Goal: Transaction & Acquisition: Purchase product/service

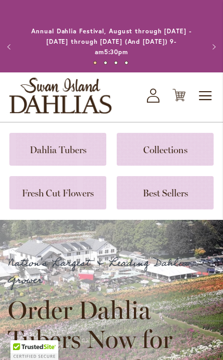
click at [159, 90] on link "My Account Log In/Register" at bounding box center [153, 96] width 13 height 14
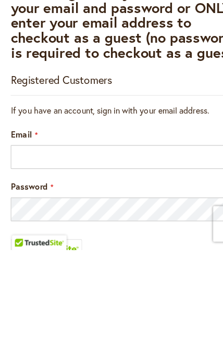
scroll to position [207, 0]
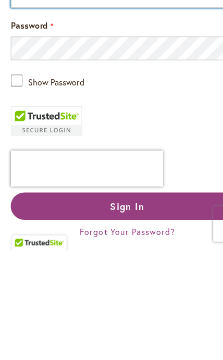
type input "**********"
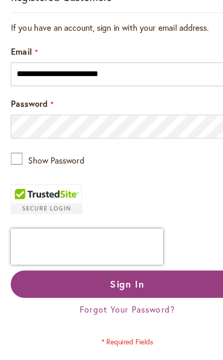
scroll to position [281, 0]
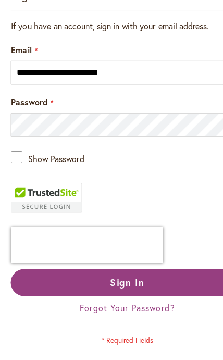
click at [122, 243] on span "Sign In" at bounding box center [111, 247] width 30 height 11
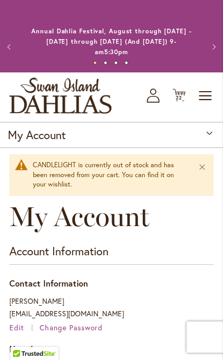
click at [188, 86] on div "Toggle Nav Shop All Shop Dahlia Tubers Collections Fresh Cut Dahlias Gardening …" at bounding box center [111, 96] width 223 height 49
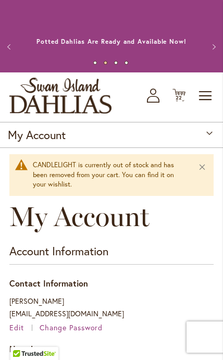
click at [182, 95] on span "22 22 items" at bounding box center [179, 97] width 10 height 5
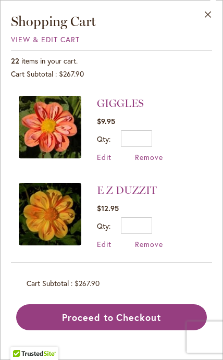
scroll to position [1197, 0]
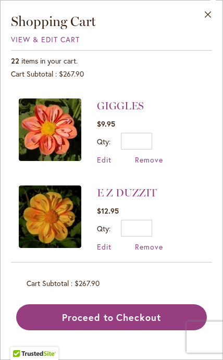
click at [61, 272] on img at bounding box center [50, 303] width 62 height 62
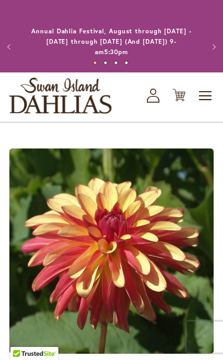
type input "****"
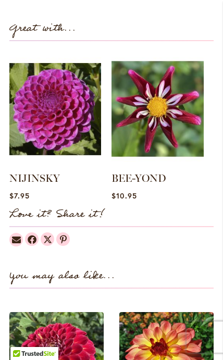
scroll to position [738, 0]
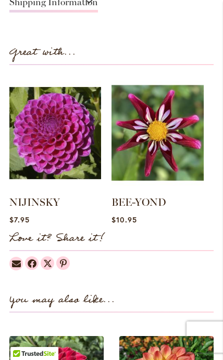
click at [173, 143] on img at bounding box center [157, 132] width 92 height 115
click at [159, 200] on link "BEE-YOND" at bounding box center [138, 202] width 55 height 12
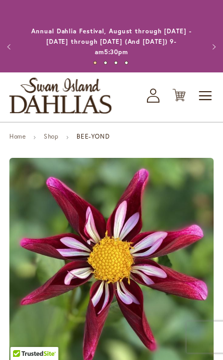
type input "****"
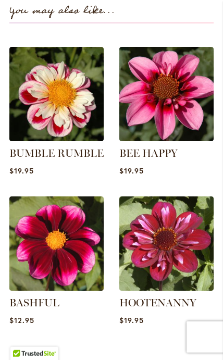
scroll to position [1040, 0]
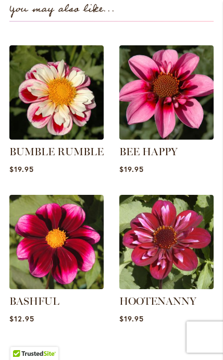
click at [69, 243] on img at bounding box center [56, 242] width 94 height 94
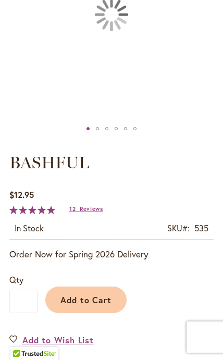
type input "****"
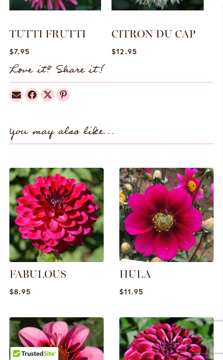
scroll to position [933, 0]
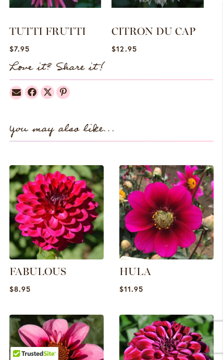
click at [173, 222] on img at bounding box center [166, 212] width 94 height 94
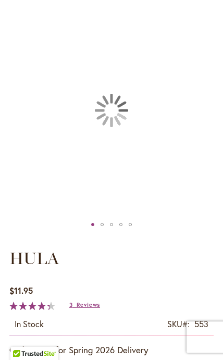
type input "****"
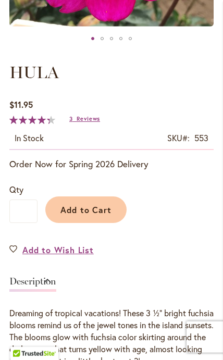
scroll to position [342, 0]
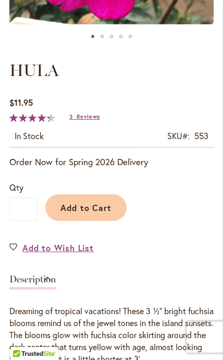
click at [102, 218] on button "Add to Cart" at bounding box center [85, 207] width 81 height 27
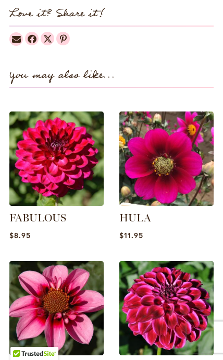
scroll to position [933, 0]
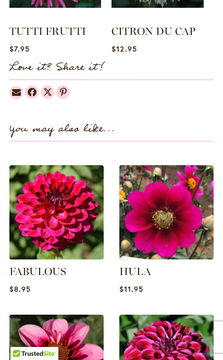
type input "****"
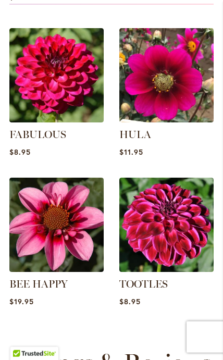
scroll to position [1071, 0]
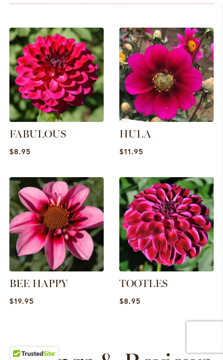
click at [68, 241] on img at bounding box center [56, 224] width 94 height 94
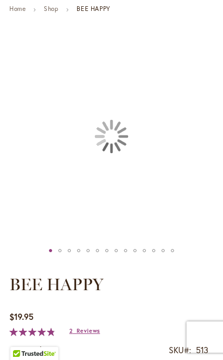
type input "****"
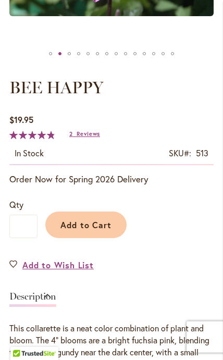
click at [99, 225] on span "Add to Cart" at bounding box center [86, 224] width 52 height 11
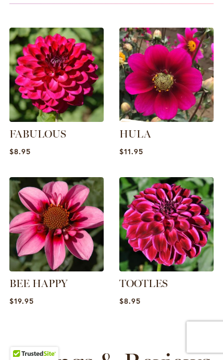
type input "****"
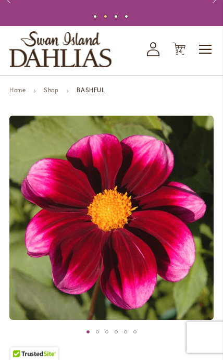
scroll to position [45, 0]
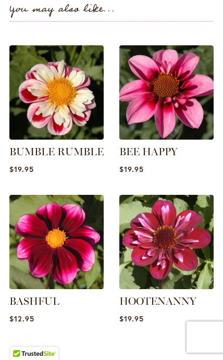
scroll to position [1040, 0]
type input "****"
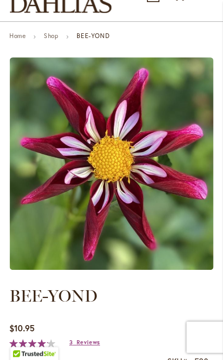
scroll to position [0, 0]
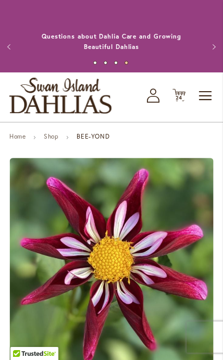
click at [190, 86] on div "Toggle Nav Shop All Shop Dahlia Tubers Collections Fresh Cut Dahlias Gardening …" at bounding box center [111, 96] width 223 height 49
click at [207, 88] on span "Toggle Nav" at bounding box center [206, 95] width 16 height 21
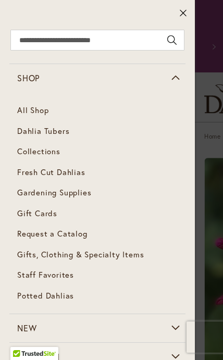
click at [65, 129] on span "Dahlia Tubers" at bounding box center [43, 130] width 52 height 10
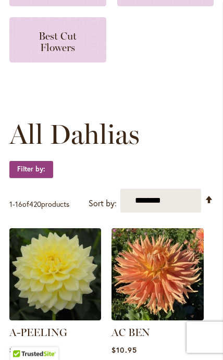
click at [164, 195] on select "**********" at bounding box center [160, 200] width 81 height 24
select select "****"
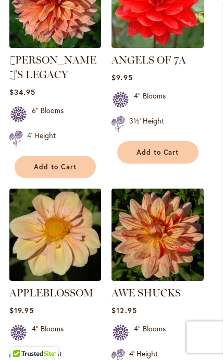
scroll to position [1650, 0]
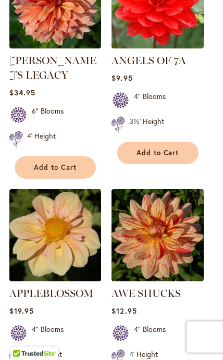
click at [79, 287] on link "APPLEBLOSSOM" at bounding box center [51, 293] width 84 height 12
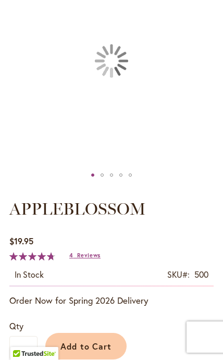
type input "****"
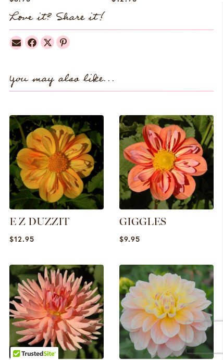
scroll to position [948, 0]
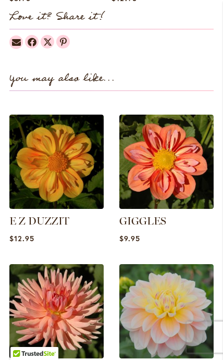
click at [61, 176] on img at bounding box center [56, 162] width 94 height 94
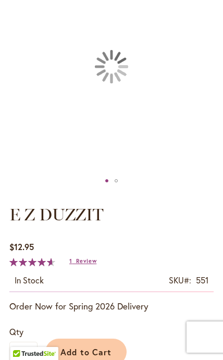
type input "****"
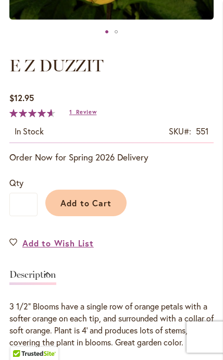
scroll to position [389, 0]
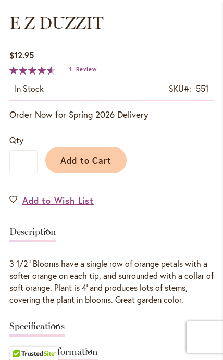
click at [103, 156] on span "Add to Cart" at bounding box center [86, 160] width 52 height 11
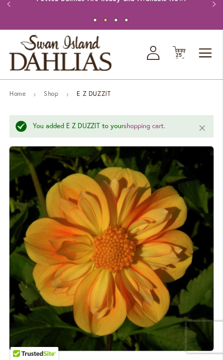
scroll to position [0, 0]
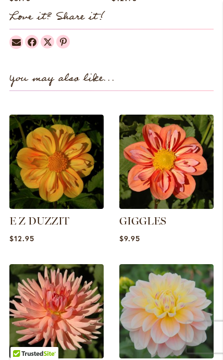
type input "****"
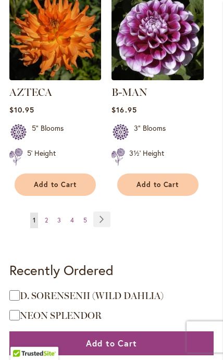
scroll to position [2070, 0]
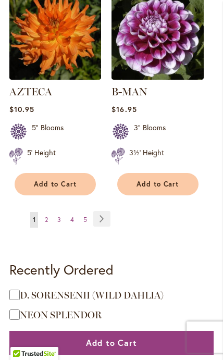
click at [50, 212] on link "Page 2" at bounding box center [46, 220] width 8 height 16
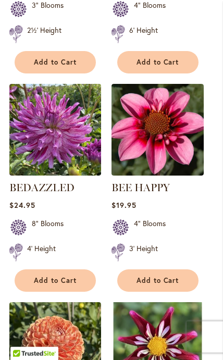
scroll to position [1247, 0]
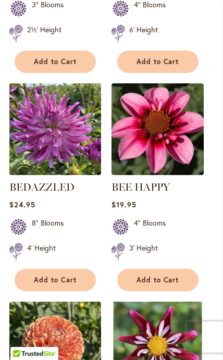
click at [179, 142] on img at bounding box center [157, 129] width 92 height 92
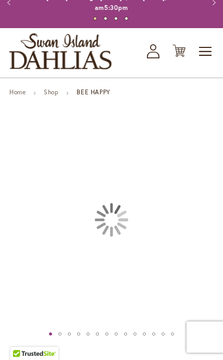
type input "****"
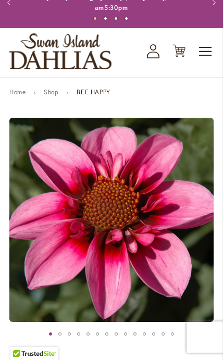
scroll to position [309, 0]
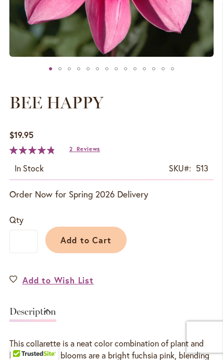
click at [103, 238] on span "Add to Cart" at bounding box center [86, 239] width 52 height 11
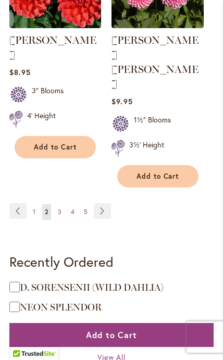
scroll to position [2074, 0]
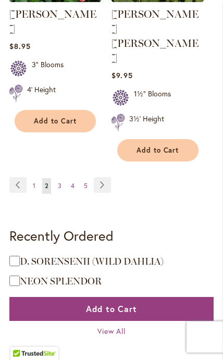
click at [60, 178] on link "Page 3" at bounding box center [59, 186] width 9 height 16
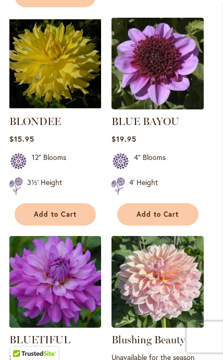
scroll to position [1111, 0]
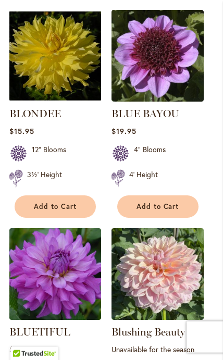
click at [172, 202] on span "Add to Cart" at bounding box center [157, 206] width 43 height 9
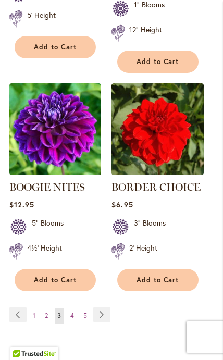
scroll to position [1972, 0]
click at [69, 308] on link "Page 4" at bounding box center [72, 316] width 9 height 16
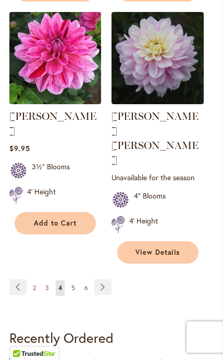
scroll to position [2032, 0]
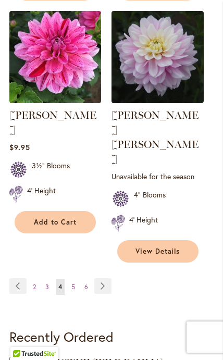
click at [77, 279] on link "Page 5" at bounding box center [73, 287] width 9 height 16
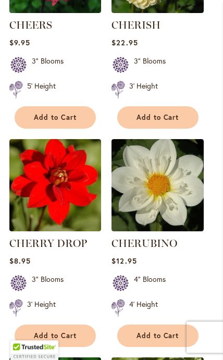
scroll to position [756, 0]
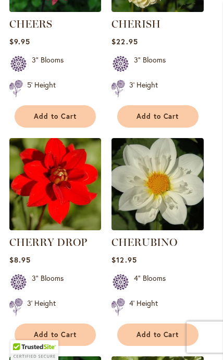
click at [172, 200] on img at bounding box center [157, 184] width 92 height 92
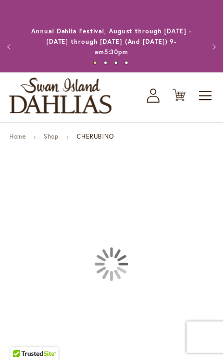
type input "****"
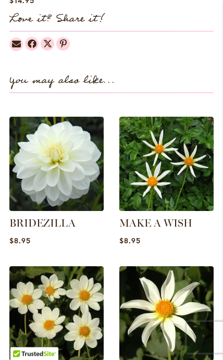
scroll to position [963, 0]
click at [169, 273] on img at bounding box center [166, 313] width 94 height 94
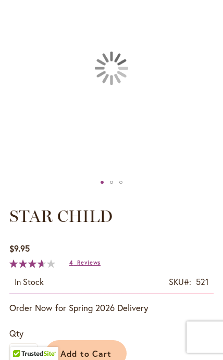
type input "****"
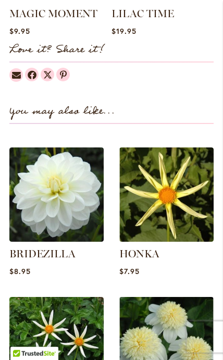
scroll to position [915, 0]
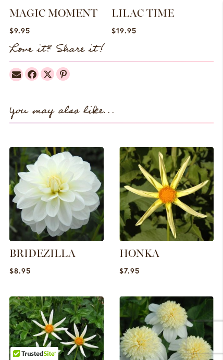
click at [182, 211] on img at bounding box center [166, 194] width 94 height 94
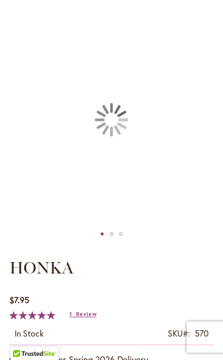
type input "****"
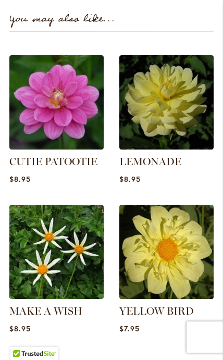
scroll to position [1034, 0]
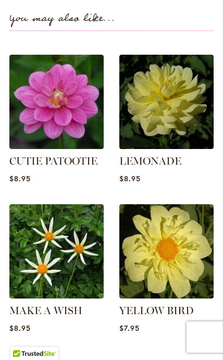
click at [166, 245] on img at bounding box center [166, 251] width 94 height 94
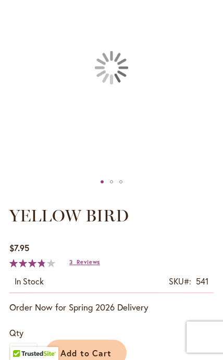
type input "****"
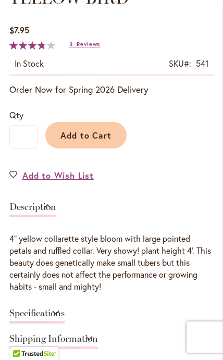
scroll to position [402, 0]
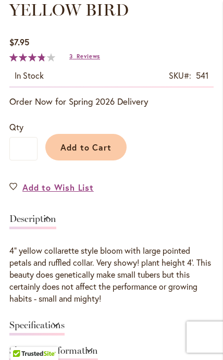
click at [84, 145] on span "Add to Cart" at bounding box center [86, 147] width 52 height 11
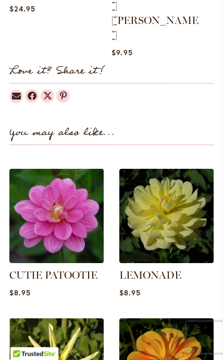
scroll to position [1025, 0]
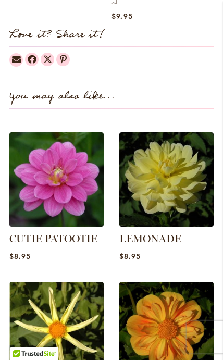
click at [174, 282] on img at bounding box center [166, 329] width 94 height 94
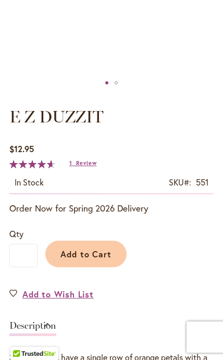
scroll to position [395, 0]
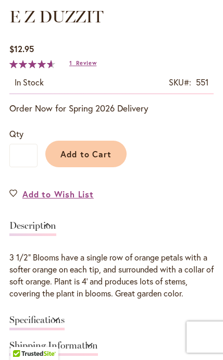
type input "****"
click at [46, 66] on span "93 % of 100" at bounding box center [30, 64] width 43 height 8
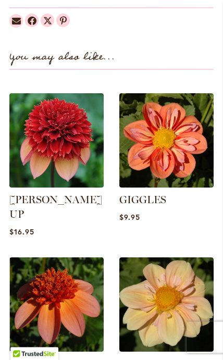
scroll to position [981, 0]
click at [184, 160] on img at bounding box center [166, 140] width 94 height 94
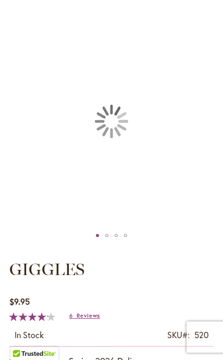
type input "****"
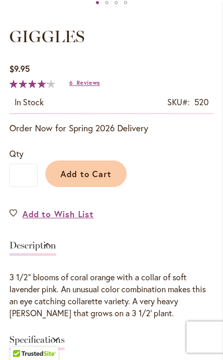
scroll to position [375, 0]
click at [92, 74] on div "$9.95 In stock SKU 520 Rating: 84 % of 100 6 Reviews Add Your Review" at bounding box center [111, 88] width 204 height 52
click at [83, 79] on span "Reviews" at bounding box center [88, 82] width 23 height 7
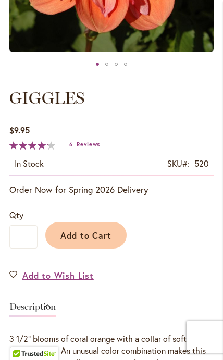
scroll to position [287, 0]
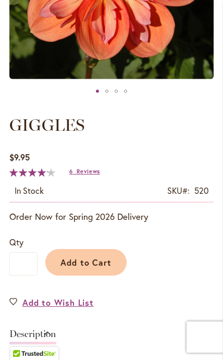
click at [92, 250] on button "Add to Cart" at bounding box center [85, 262] width 81 height 27
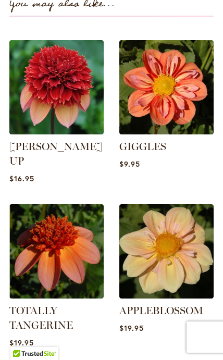
scroll to position [981, 0]
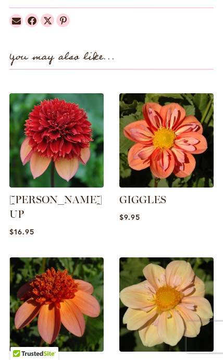
type input "****"
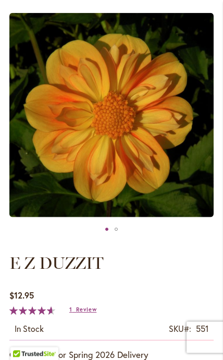
scroll to position [146, 0]
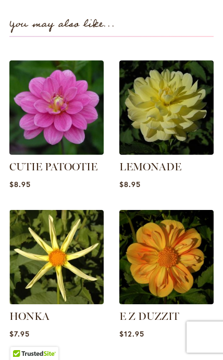
scroll to position [1025, 0]
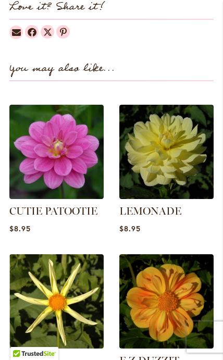
type input "****"
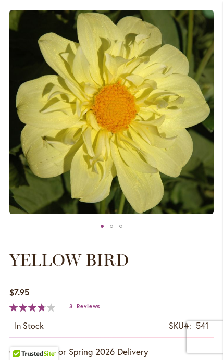
scroll to position [0, 0]
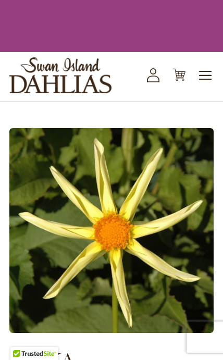
scroll to position [1034, 0]
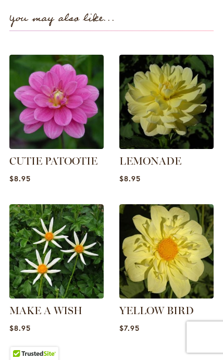
type input "****"
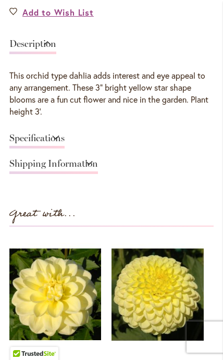
scroll to position [550, 0]
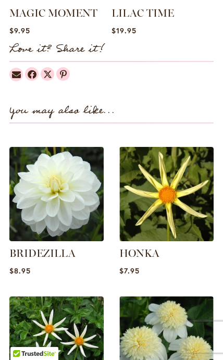
type input "****"
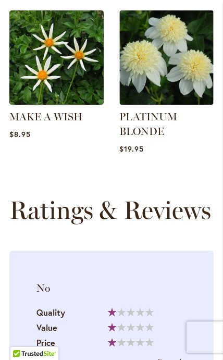
scroll to position [647, 0]
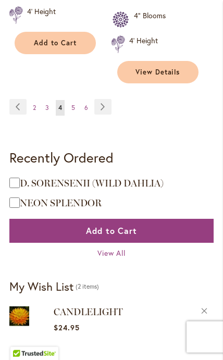
scroll to position [2211, 0]
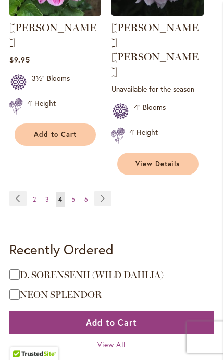
scroll to position [2189, 0]
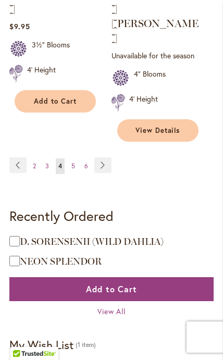
click at [72, 162] on span "5" at bounding box center [73, 166] width 4 height 8
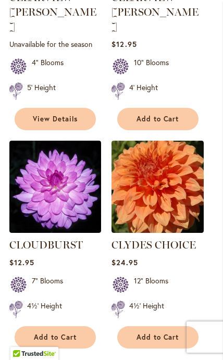
scroll to position [1930, 0]
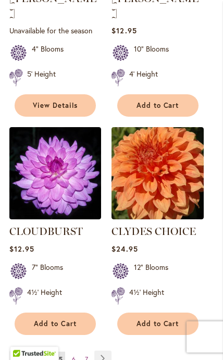
click at [69, 351] on link "Page 6" at bounding box center [73, 359] width 9 height 16
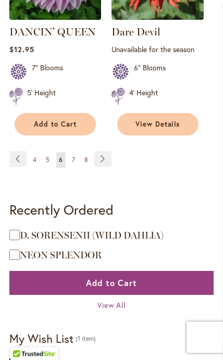
scroll to position [2139, 0]
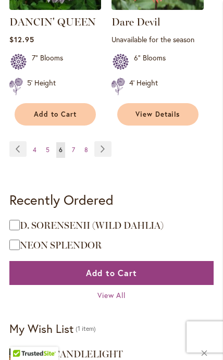
click at [70, 142] on link "Page 7" at bounding box center [73, 150] width 8 height 16
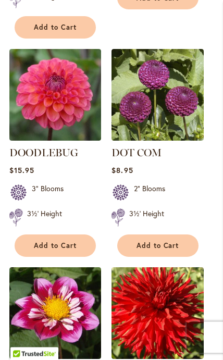
scroll to position [1139, 0]
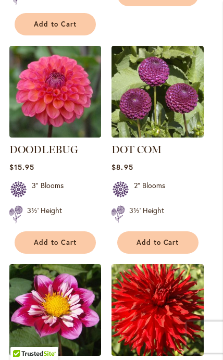
click at [70, 264] on img at bounding box center [55, 310] width 92 height 92
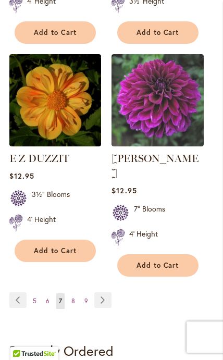
scroll to position [2037, 0]
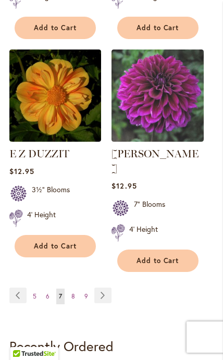
click at [69, 288] on link "Page 8" at bounding box center [73, 296] width 9 height 16
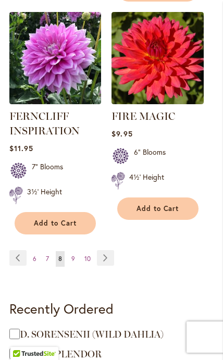
scroll to position [2045, 0]
click at [75, 251] on link "Page 9" at bounding box center [73, 259] width 9 height 16
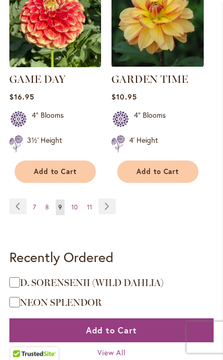
scroll to position [2111, 0]
click at [74, 203] on span "10" at bounding box center [74, 207] width 6 height 8
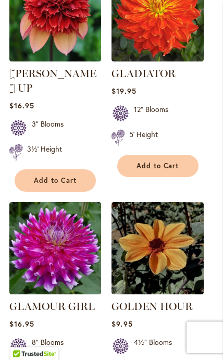
scroll to position [1928, 0]
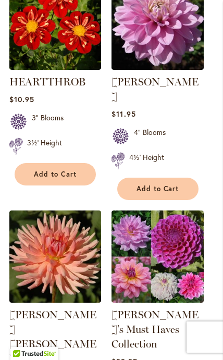
scroll to position [1790, 0]
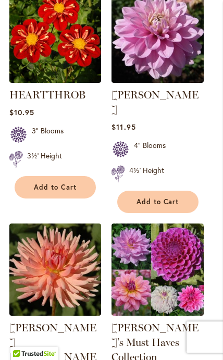
click at [68, 48] on img at bounding box center [55, 37] width 92 height 92
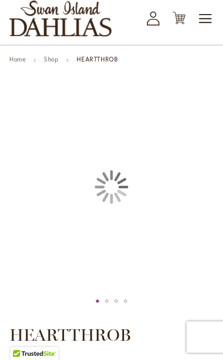
type input "****"
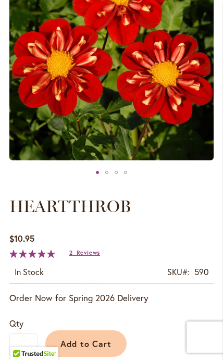
click at [84, 250] on span "Reviews" at bounding box center [88, 252] width 23 height 7
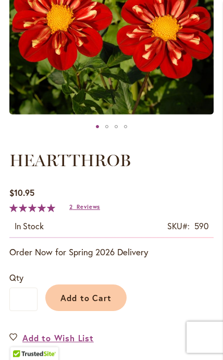
scroll to position [251, 0]
click at [102, 296] on span "Add to Cart" at bounding box center [86, 297] width 52 height 11
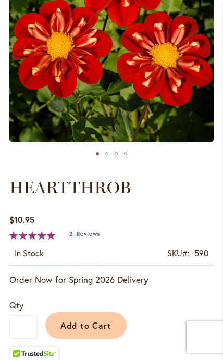
click at [103, 320] on span "Add to Cart" at bounding box center [86, 325] width 52 height 11
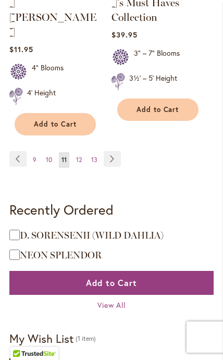
scroll to position [2130, 0]
click at [77, 156] on span "12" at bounding box center [79, 160] width 6 height 8
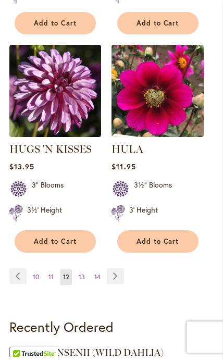
scroll to position [1986, 0]
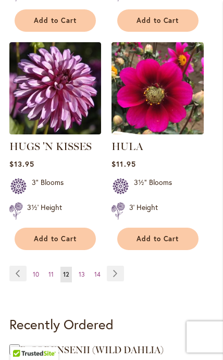
click at [82, 267] on link "Page 13" at bounding box center [81, 275] width 11 height 16
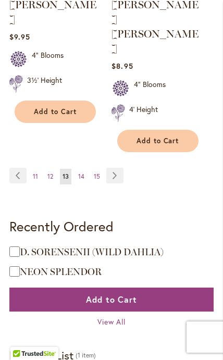
scroll to position [2102, 0]
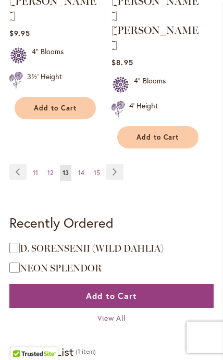
click at [81, 169] on span "14" at bounding box center [81, 173] width 6 height 8
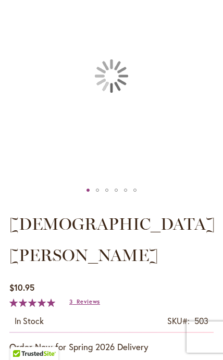
type input "****"
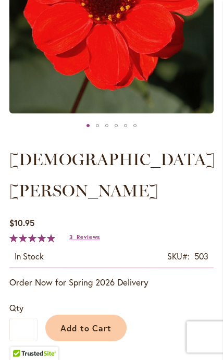
scroll to position [253, 0]
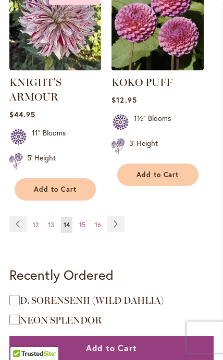
scroll to position [2146, 0]
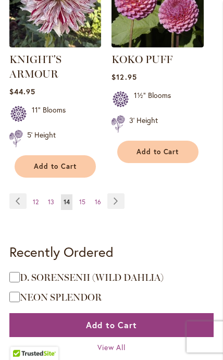
click at [85, 194] on link "Page 15" at bounding box center [82, 202] width 11 height 16
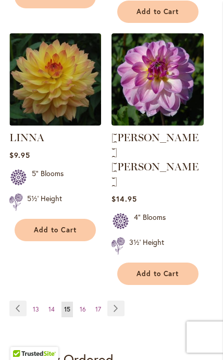
scroll to position [2076, 0]
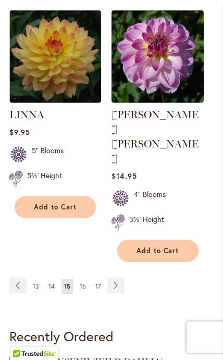
click at [86, 279] on link "Page 16" at bounding box center [82, 287] width 11 height 16
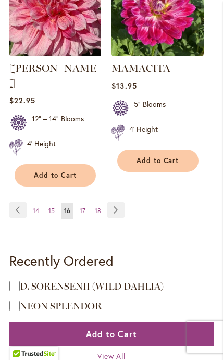
scroll to position [2125, 0]
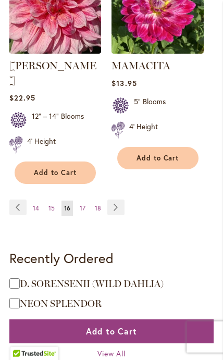
click at [84, 204] on span "17" at bounding box center [83, 208] width 6 height 8
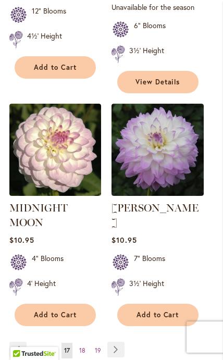
scroll to position [2046, 0]
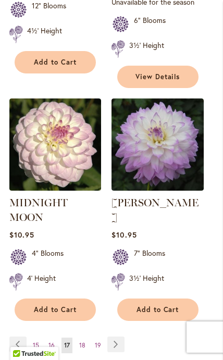
click at [92, 337] on link "Page 19" at bounding box center [97, 345] width 11 height 16
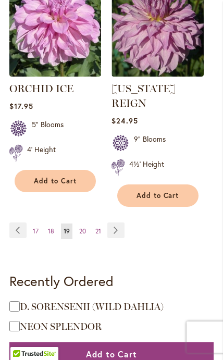
scroll to position [2061, 0]
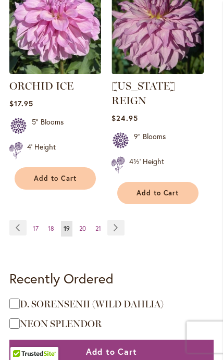
click at [87, 221] on link "Page 20" at bounding box center [83, 229] width 12 height 16
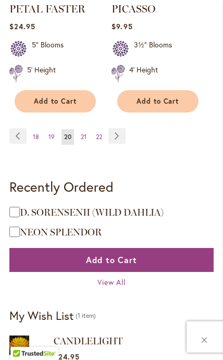
scroll to position [2146, 0]
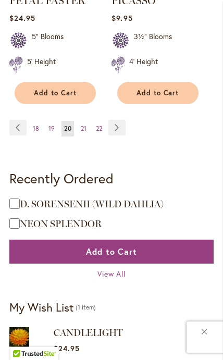
click at [86, 121] on link "Page 21" at bounding box center [83, 129] width 11 height 16
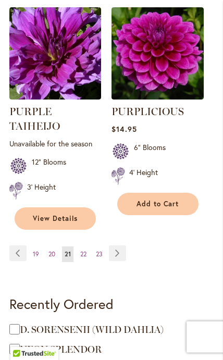
scroll to position [2050, 0]
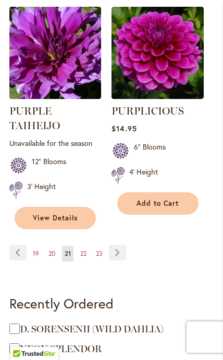
click at [89, 246] on link "Page 22" at bounding box center [83, 254] width 11 height 16
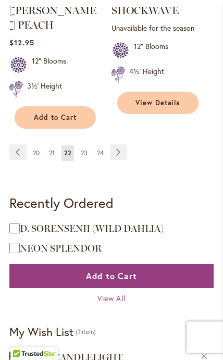
scroll to position [2136, 0]
click at [94, 145] on link "Page 24" at bounding box center [100, 153] width 12 height 16
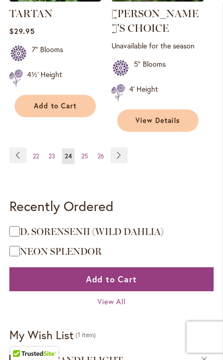
scroll to position [2136, 0]
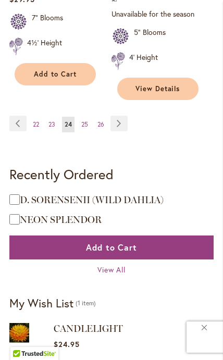
click at [84, 123] on span "25" at bounding box center [84, 124] width 7 height 8
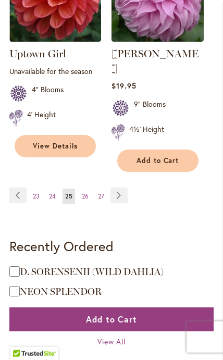
scroll to position [2079, 0]
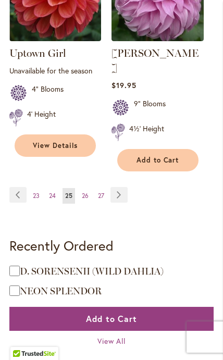
click at [91, 188] on link "Page 26" at bounding box center [85, 196] width 12 height 16
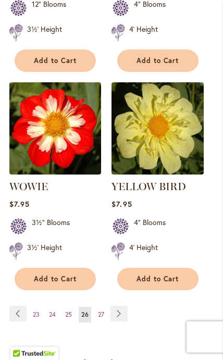
scroll to position [1991, 0]
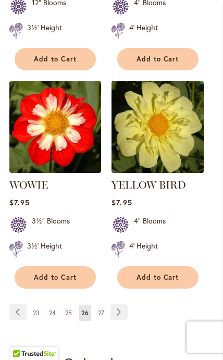
click at [98, 309] on span "27" at bounding box center [101, 313] width 6 height 8
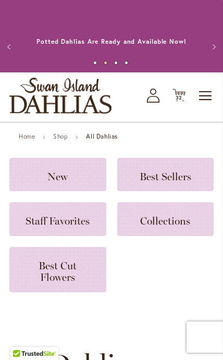
click at [180, 98] on span "32" at bounding box center [178, 97] width 7 height 7
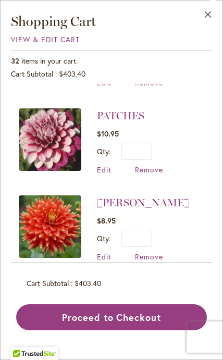
scroll to position [424, 0]
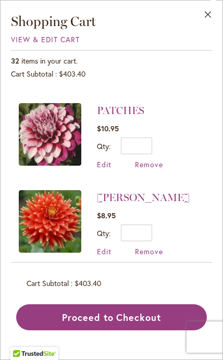
click at [152, 162] on span "Remove" at bounding box center [149, 164] width 28 height 10
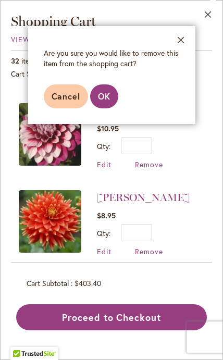
click at [109, 101] on span "OK" at bounding box center [104, 96] width 12 height 11
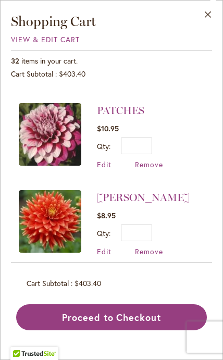
click at [154, 251] on span "Remove" at bounding box center [149, 251] width 28 height 10
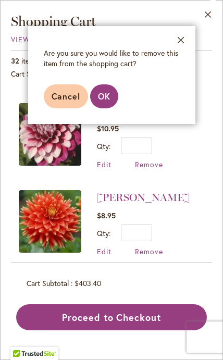
click at [109, 93] on span "OK" at bounding box center [104, 96] width 12 height 11
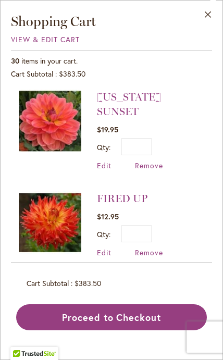
scroll to position [440, 0]
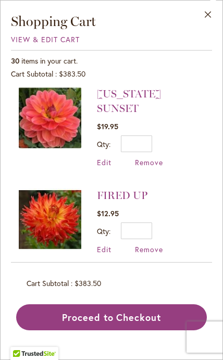
click at [147, 157] on span "Remove" at bounding box center [149, 162] width 28 height 10
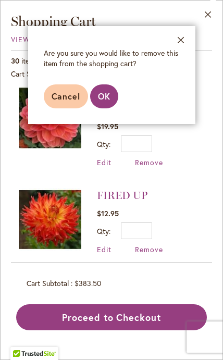
click at [112, 98] on button "OK" at bounding box center [104, 96] width 28 height 24
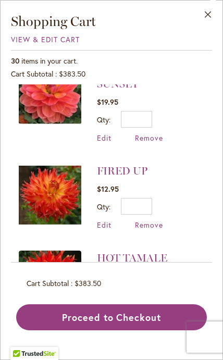
scroll to position [470, 0]
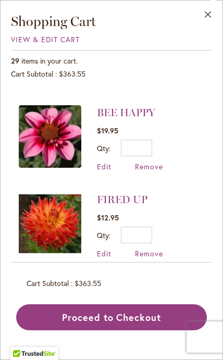
scroll to position [342, 0]
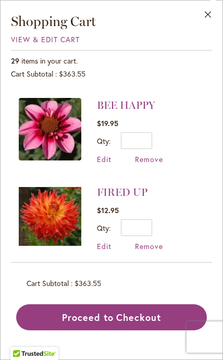
click at [152, 245] on span "Remove" at bounding box center [149, 246] width 28 height 10
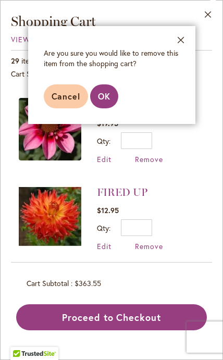
click at [106, 99] on span "OK" at bounding box center [104, 96] width 12 height 11
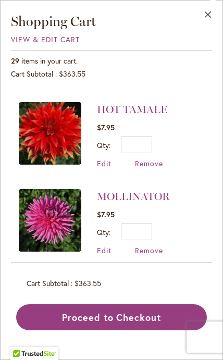
scroll to position [512, 0]
click at [148, 162] on span "Remove" at bounding box center [149, 163] width 28 height 10
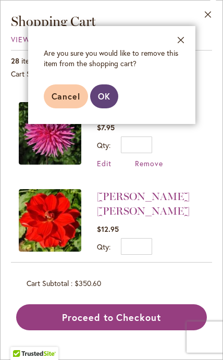
scroll to position [0, 0]
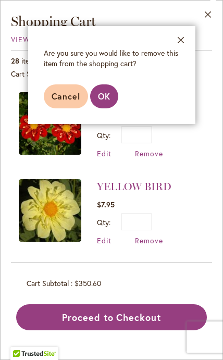
click at [107, 99] on span "OK" at bounding box center [104, 96] width 12 height 11
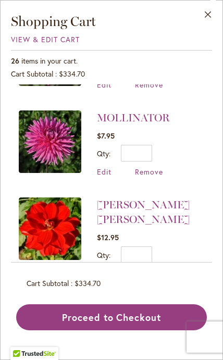
scroll to position [438, 0]
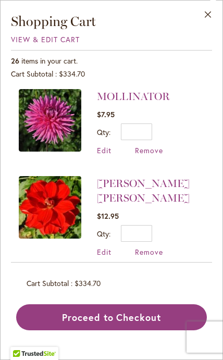
click at [145, 145] on span "Remove" at bounding box center [149, 150] width 28 height 10
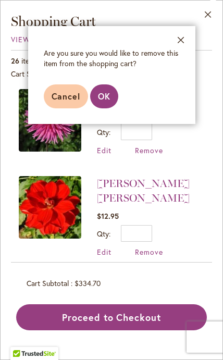
click at [107, 95] on span "OK" at bounding box center [104, 96] width 12 height 11
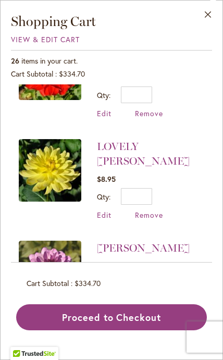
scroll to position [576, 0]
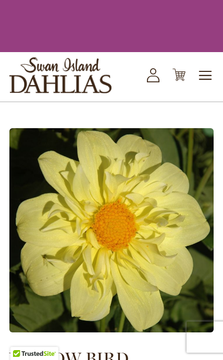
scroll to position [19, 0]
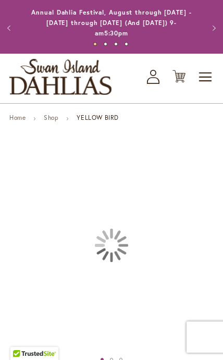
type input "****"
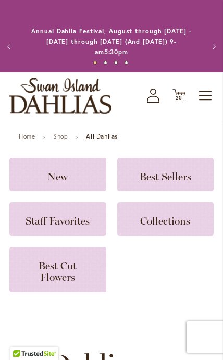
click at [181, 101] on icon "Cart .cls-1 { fill: #231f20; }" at bounding box center [178, 95] width 13 height 13
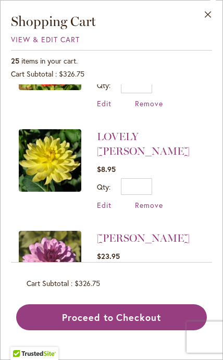
scroll to position [512, 0]
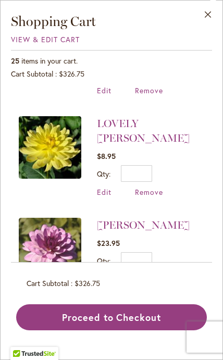
click at [156, 187] on span "Remove" at bounding box center [149, 192] width 28 height 10
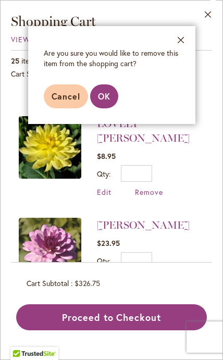
click at [115, 98] on button "OK" at bounding box center [104, 96] width 28 height 24
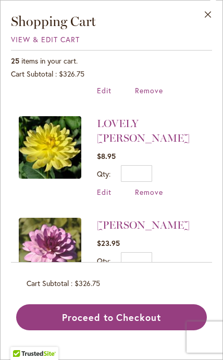
click at [157, 187] on span "Remove" at bounding box center [149, 192] width 28 height 10
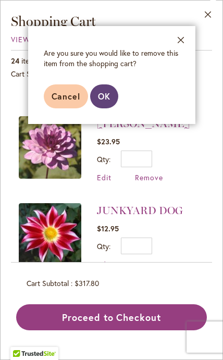
scroll to position [0, 0]
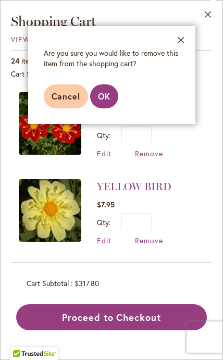
click at [104, 102] on span "OK" at bounding box center [104, 96] width 12 height 11
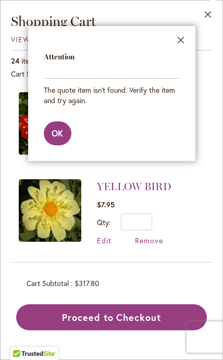
click at [65, 133] on button "OK" at bounding box center [58, 133] width 28 height 24
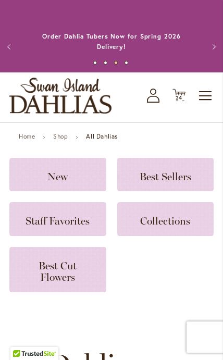
click at [184, 89] on icon "Cart .cls-1 { fill: #231f20; }" at bounding box center [178, 95] width 13 height 13
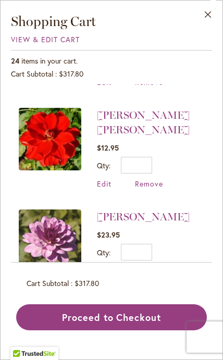
scroll to position [428, 0]
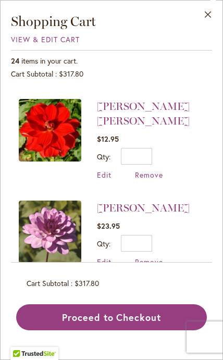
click at [157, 257] on span "Remove" at bounding box center [149, 262] width 28 height 10
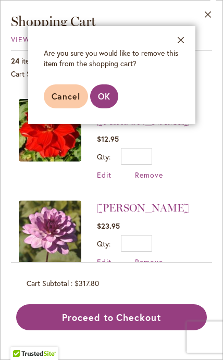
click at [101, 99] on span "OK" at bounding box center [104, 96] width 12 height 11
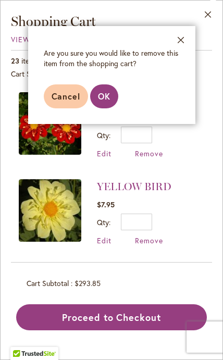
click at [108, 101] on span "OK" at bounding box center [104, 96] width 12 height 11
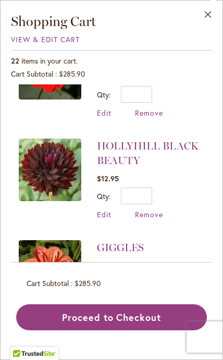
scroll to position [593, 0]
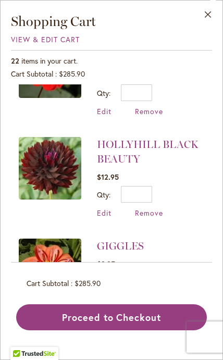
click at [149, 208] on span "Remove" at bounding box center [149, 213] width 28 height 10
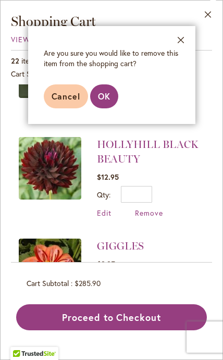
click at [109, 106] on button "OK" at bounding box center [104, 96] width 28 height 24
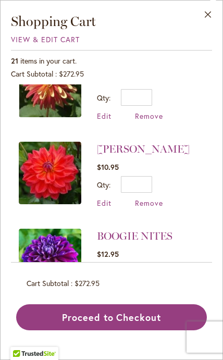
scroll to position [850, 0]
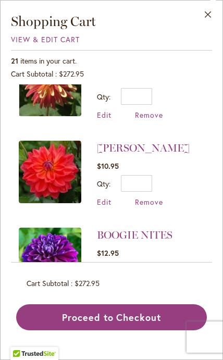
click at [150, 284] on span "Remove" at bounding box center [149, 289] width 28 height 10
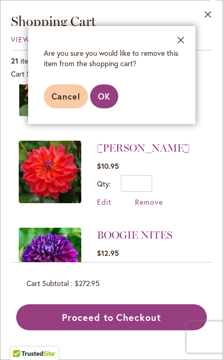
click at [107, 93] on span "OK" at bounding box center [104, 96] width 12 height 11
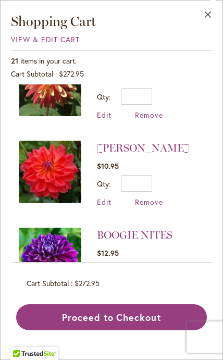
click at [151, 197] on span "Remove" at bounding box center [149, 202] width 28 height 10
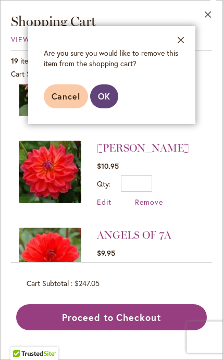
scroll to position [0, 0]
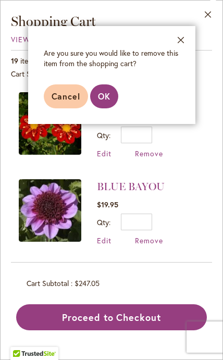
click at [102, 97] on span "OK" at bounding box center [104, 96] width 12 height 11
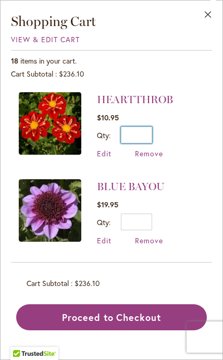
click at [148, 134] on input "*" at bounding box center [136, 135] width 31 height 17
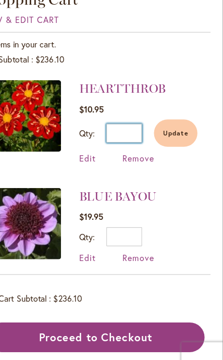
type input "*"
click at [170, 135] on span "Update" at bounding box center [181, 138] width 22 height 7
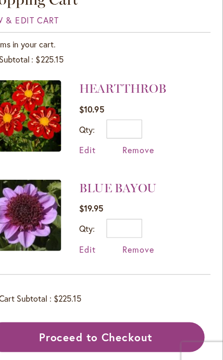
click at [135, 148] on span "Remove" at bounding box center [149, 153] width 28 height 10
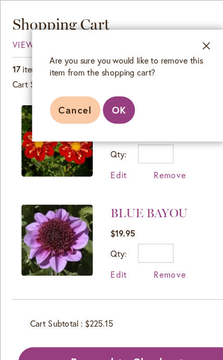
click at [107, 98] on span "OK" at bounding box center [104, 96] width 12 height 11
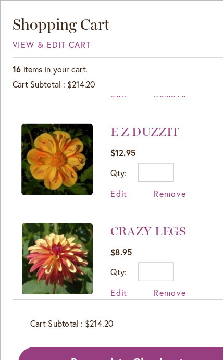
scroll to position [621, 0]
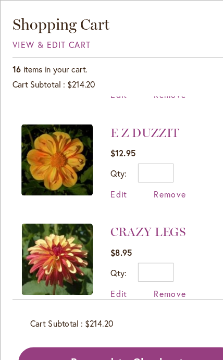
click at [154, 339] on span "Remove" at bounding box center [149, 344] width 28 height 10
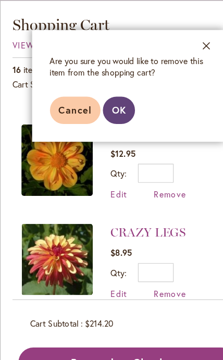
scroll to position [32, 0]
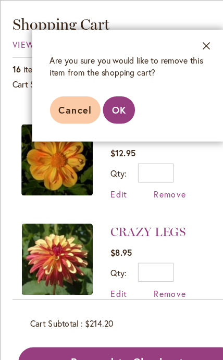
click at [109, 97] on span "OK" at bounding box center [104, 96] width 12 height 11
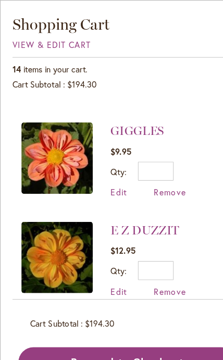
scroll to position [535, 0]
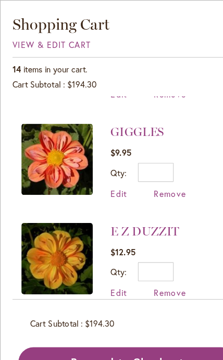
click at [152, 338] on span "Remove" at bounding box center [149, 343] width 28 height 10
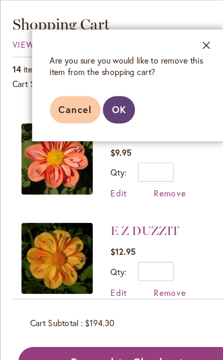
scroll to position [47, 0]
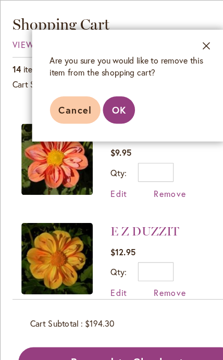
click at [105, 98] on span "OK" at bounding box center [104, 96] width 12 height 11
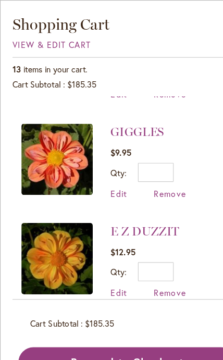
scroll to position [0, 0]
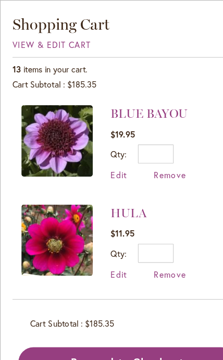
click at [152, 97] on link "BLUE BAYOU" at bounding box center [131, 99] width 68 height 12
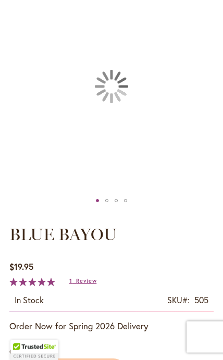
type input "****"
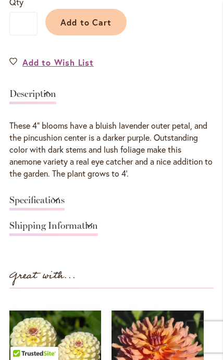
scroll to position [529, 0]
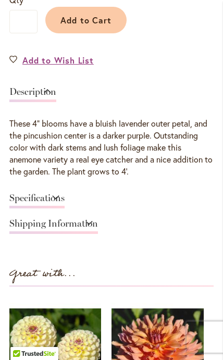
click at [65, 193] on link "Specifications" at bounding box center [36, 200] width 55 height 15
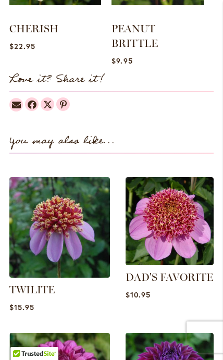
scroll to position [1008, 0]
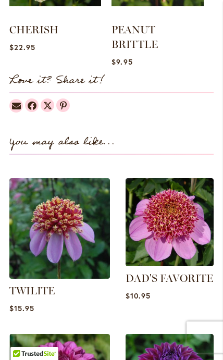
click at [186, 241] on img at bounding box center [169, 222] width 88 height 88
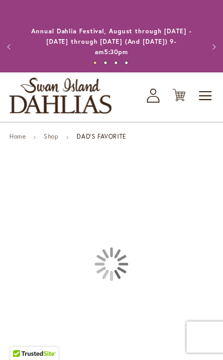
type input "****"
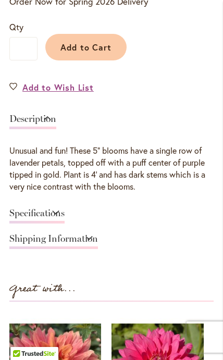
scroll to position [511, 0]
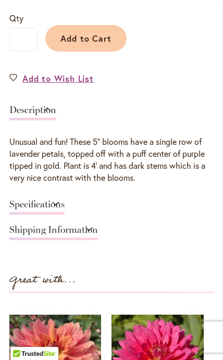
click at [65, 200] on link "Specifications" at bounding box center [36, 206] width 55 height 15
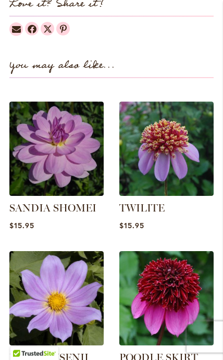
scroll to position [1086, 0]
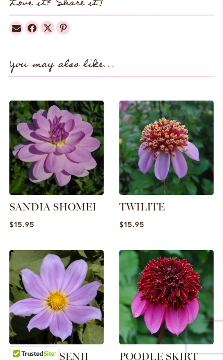
click at [168, 281] on img at bounding box center [166, 297] width 94 height 94
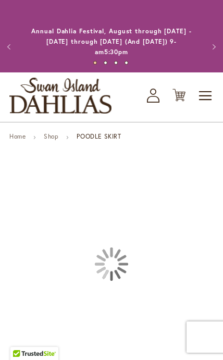
type input "****"
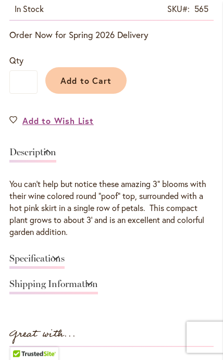
scroll to position [472, 0]
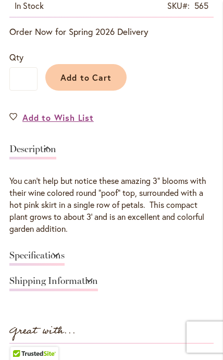
click at [65, 251] on link "Specifications" at bounding box center [36, 257] width 55 height 15
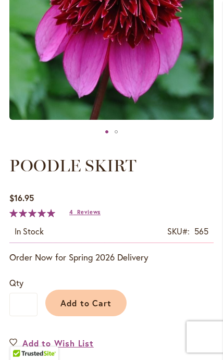
scroll to position [247, 0]
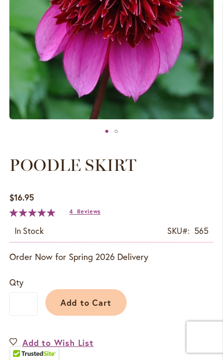
click at [100, 305] on span "Add to Cart" at bounding box center [86, 302] width 52 height 11
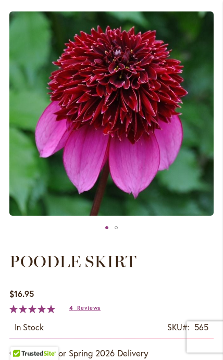
scroll to position [0, 0]
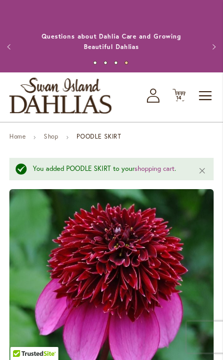
click at [174, 102] on icon "Cart .cls-1 { fill: #231f20; }" at bounding box center [178, 95] width 13 height 13
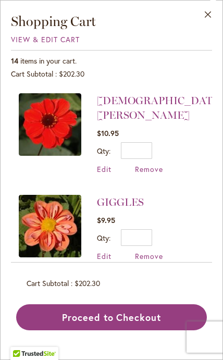
scroll to position [535, 0]
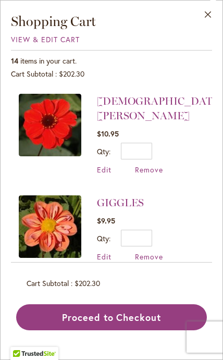
click at [125, 196] on link "GIGGLES" at bounding box center [120, 202] width 47 height 12
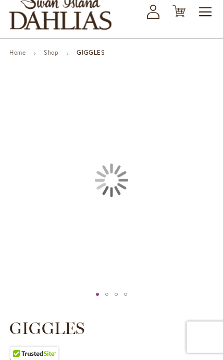
scroll to position [219, 0]
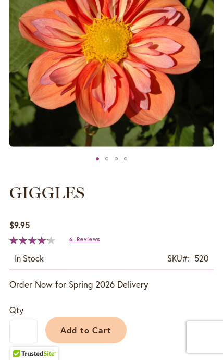
type input "****"
click at [87, 239] on span "Reviews" at bounding box center [88, 238] width 23 height 7
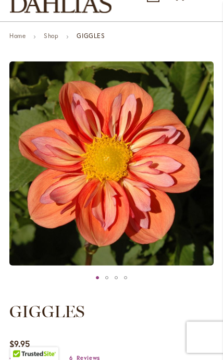
scroll to position [0, 0]
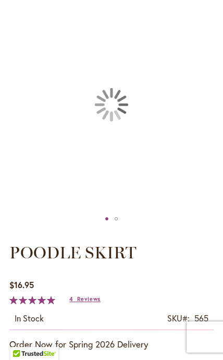
type input "****"
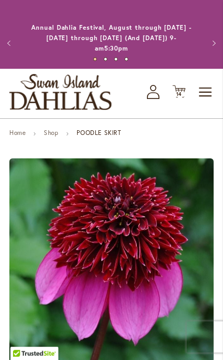
scroll to position [5, 0]
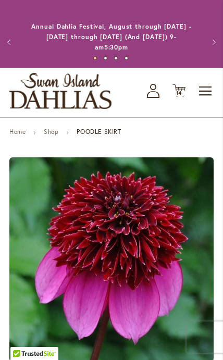
click at [181, 90] on span "14" at bounding box center [179, 93] width 6 height 7
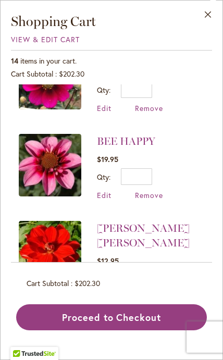
scroll to position [213, 0]
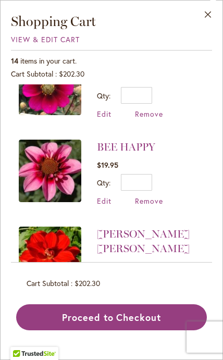
click at [130, 149] on link "BEE HAPPY" at bounding box center [126, 147] width 58 height 12
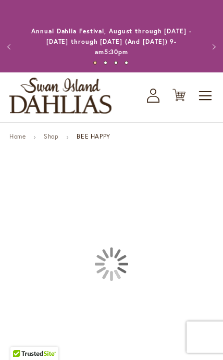
type input "****"
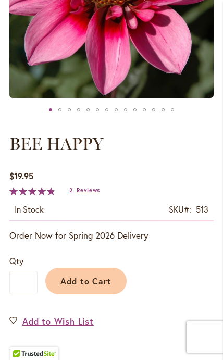
click at [82, 192] on span "Reviews" at bounding box center [88, 189] width 23 height 7
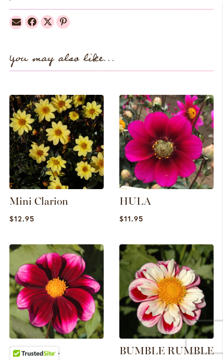
scroll to position [1005, 0]
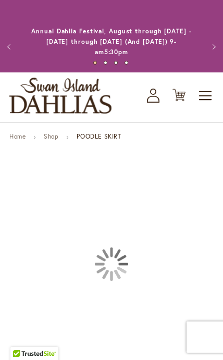
scroll to position [121, 0]
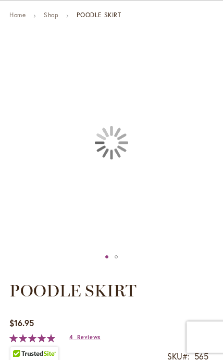
type input "****"
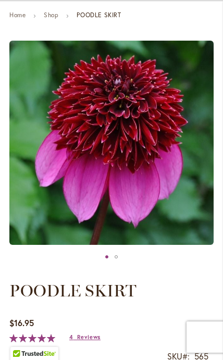
scroll to position [0, 0]
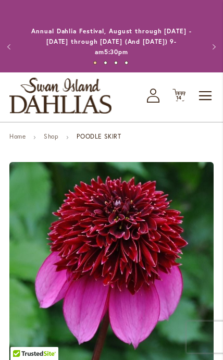
click at [182, 94] on span "14" at bounding box center [179, 97] width 6 height 7
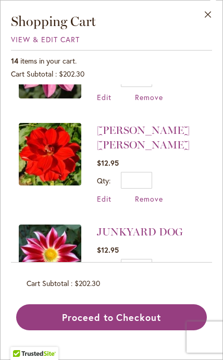
scroll to position [318, 0]
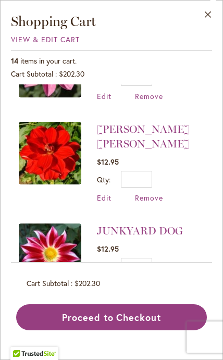
click at [157, 280] on span "Remove" at bounding box center [149, 285] width 28 height 10
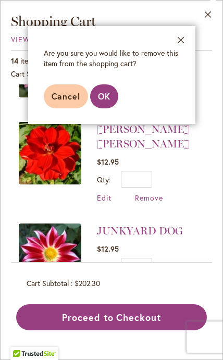
click at [62, 103] on button "Cancel" at bounding box center [66, 96] width 45 height 24
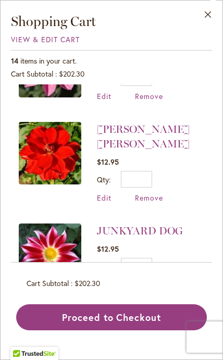
click at [142, 224] on link "JUNKYARD DOG" at bounding box center [140, 230] width 86 height 12
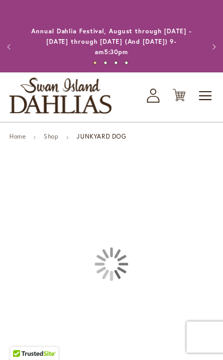
type input "****"
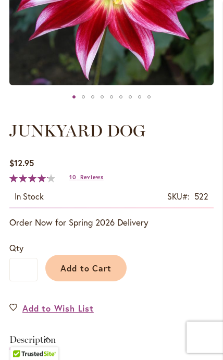
scroll to position [284, 0]
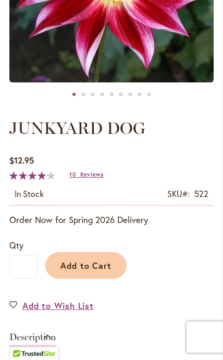
click at [90, 165] on div "$12.95 In stock SKU 522 Rating: 84 % of 100 10 Reviews Add Your Review" at bounding box center [111, 180] width 204 height 52
click at [90, 172] on span "Reviews" at bounding box center [91, 174] width 23 height 7
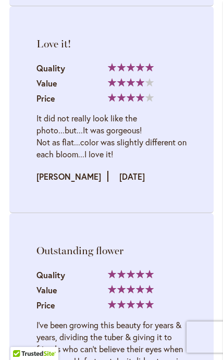
scroll to position [3089, 0]
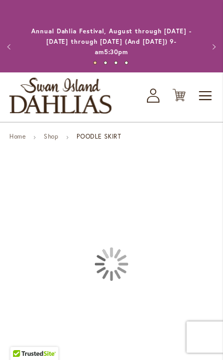
type input "****"
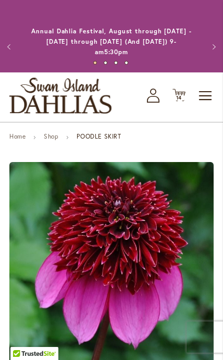
click at [183, 100] on icon "Cart .cls-1 { fill: #231f20; }" at bounding box center [178, 95] width 13 height 13
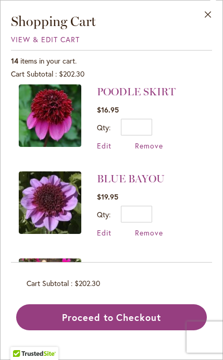
scroll to position [8, 0]
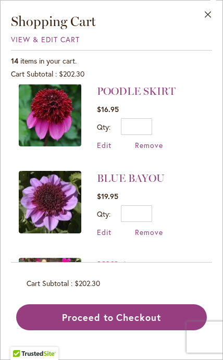
click at [153, 177] on link "BLUE BAYOU" at bounding box center [131, 178] width 68 height 12
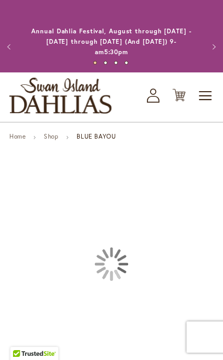
type input "****"
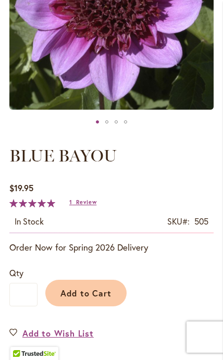
click at [94, 198] on span "Review" at bounding box center [86, 201] width 20 height 7
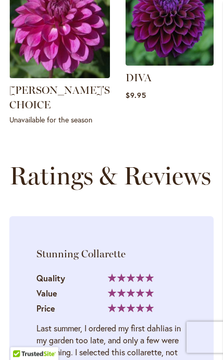
scroll to position [1278, 0]
